Goal: Find specific page/section: Find specific page/section

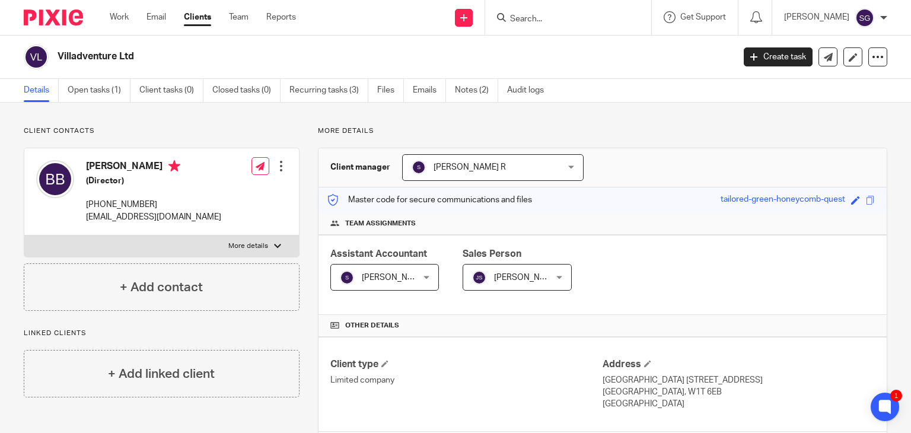
click at [866, 22] on img at bounding box center [864, 17] width 19 height 19
click at [844, 43] on span "My profile" at bounding box center [837, 47] width 37 height 8
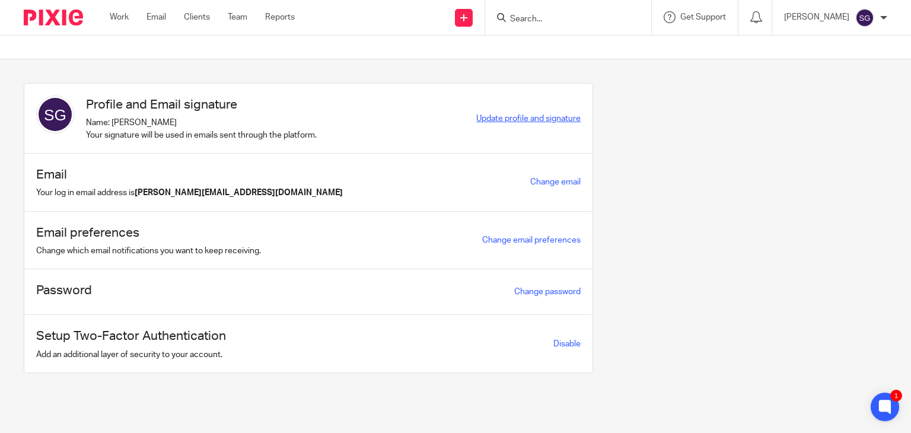
click at [519, 116] on span "Update profile and signature" at bounding box center [528, 118] width 104 height 8
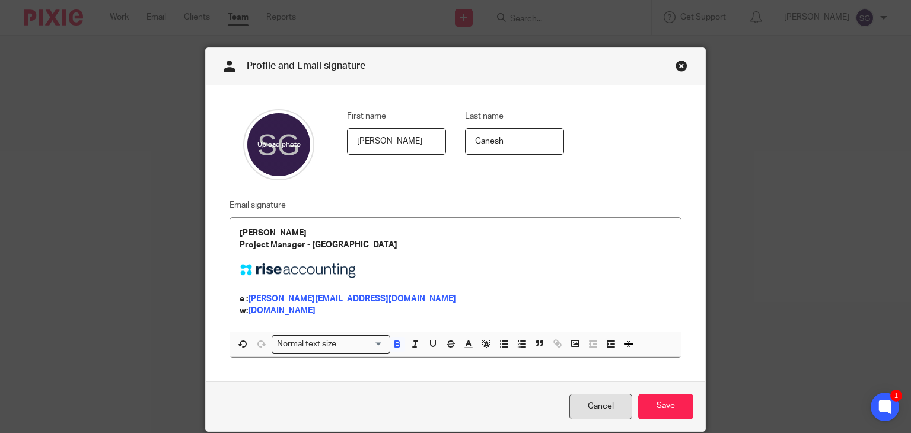
click at [582, 410] on link "Cancel" at bounding box center [600, 406] width 63 height 25
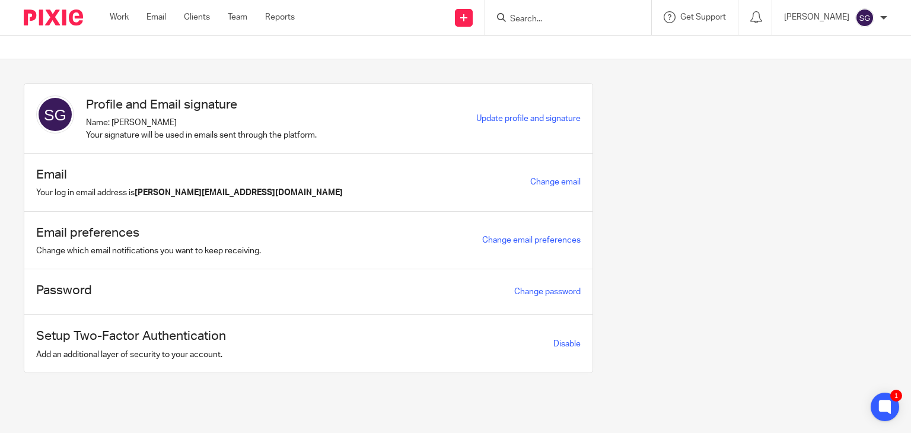
click at [568, 17] on input "Search" at bounding box center [562, 19] width 107 height 11
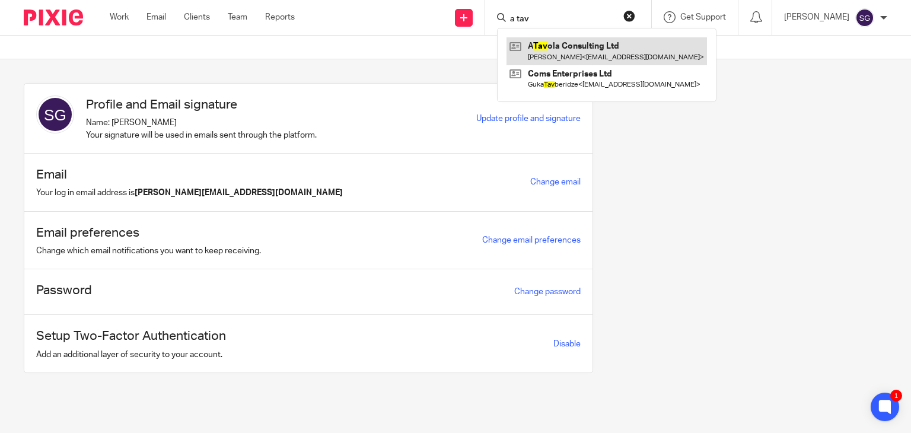
type input "a tav"
click at [584, 50] on link at bounding box center [606, 50] width 200 height 27
